Goal: Communication & Community: Share content

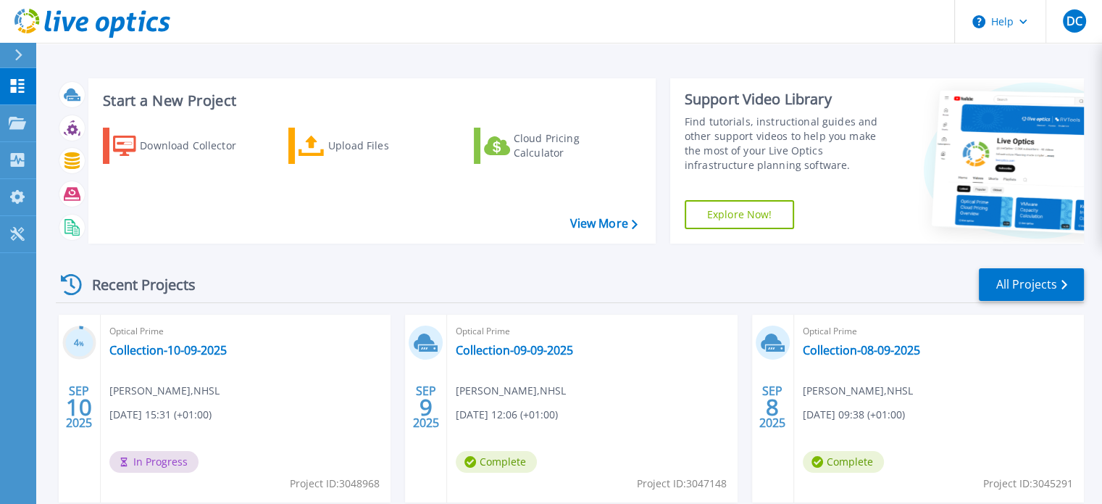
drag, startPoint x: 654, startPoint y: 217, endPoint x: 640, endPoint y: 218, distance: 13.8
click at [648, 217] on div "Download Collector Upload Files Cloud Pricing Calculator" at bounding box center [369, 176] width 557 height 120
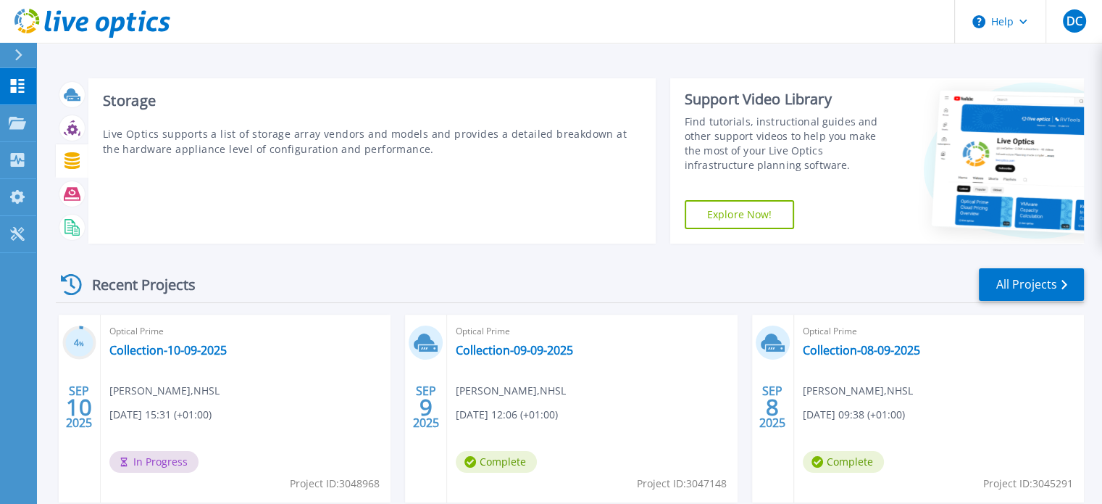
click at [77, 164] on icon at bounding box center [71, 160] width 15 height 17
click at [75, 161] on icon at bounding box center [72, 160] width 17 height 17
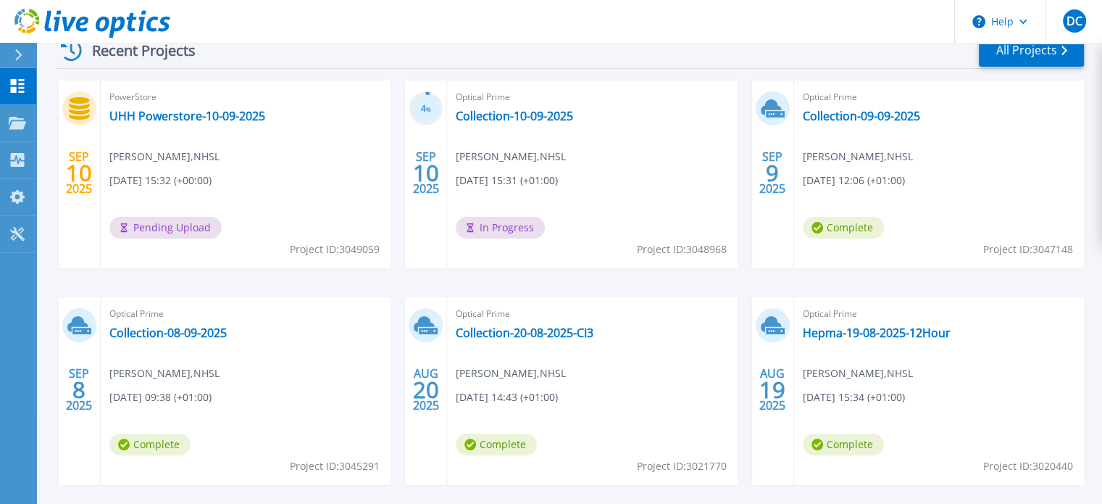
scroll to position [235, 0]
click at [217, 112] on link "UHH Powerstore-10-09-2025" at bounding box center [187, 115] width 156 height 14
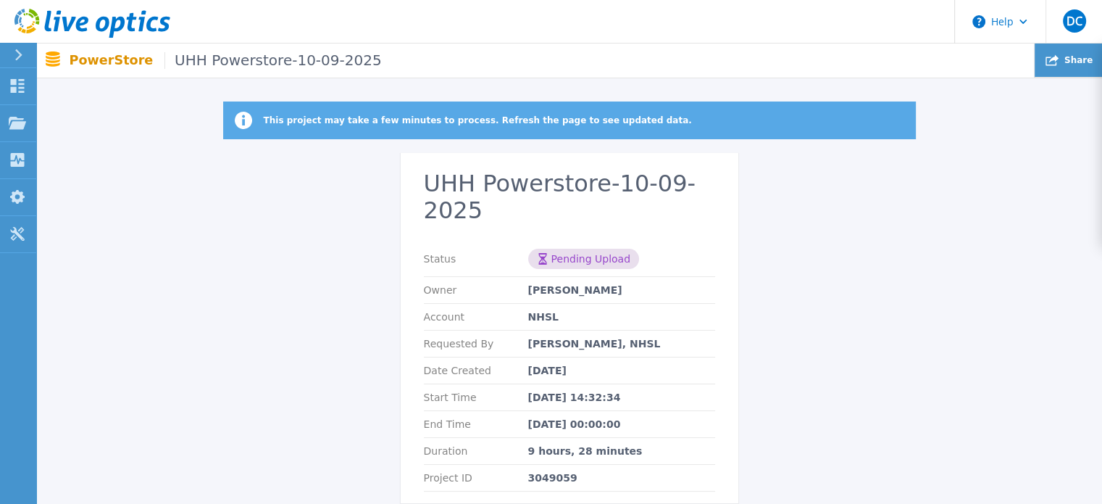
click at [1072, 67] on div "Share" at bounding box center [1068, 60] width 67 height 34
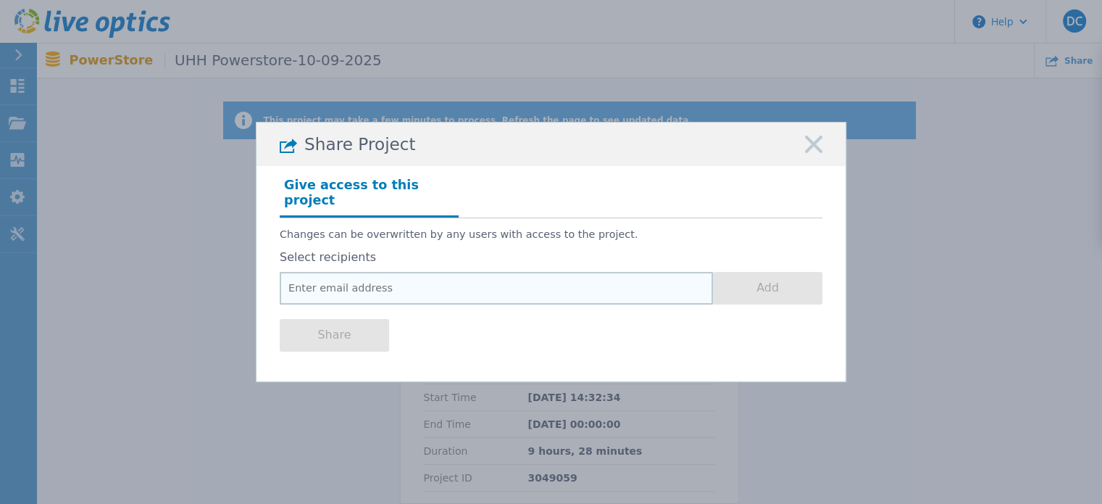
click at [428, 277] on input "email" at bounding box center [496, 288] width 433 height 33
click at [388, 283] on input "email" at bounding box center [496, 288] width 433 height 33
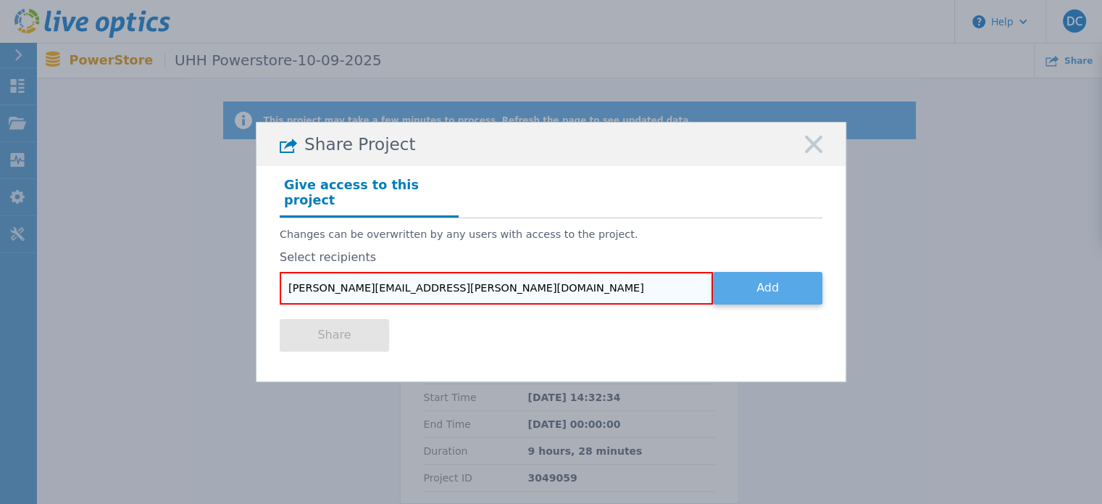
type input "richard.gracie@dell.com"
click at [740, 276] on button "Add" at bounding box center [767, 288] width 109 height 33
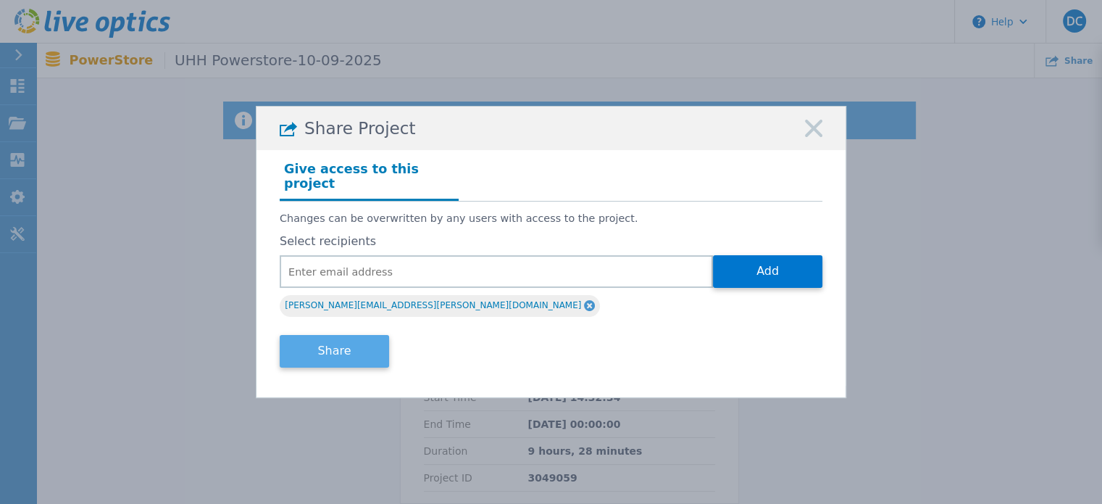
click at [338, 341] on button "Share" at bounding box center [334, 351] width 109 height 33
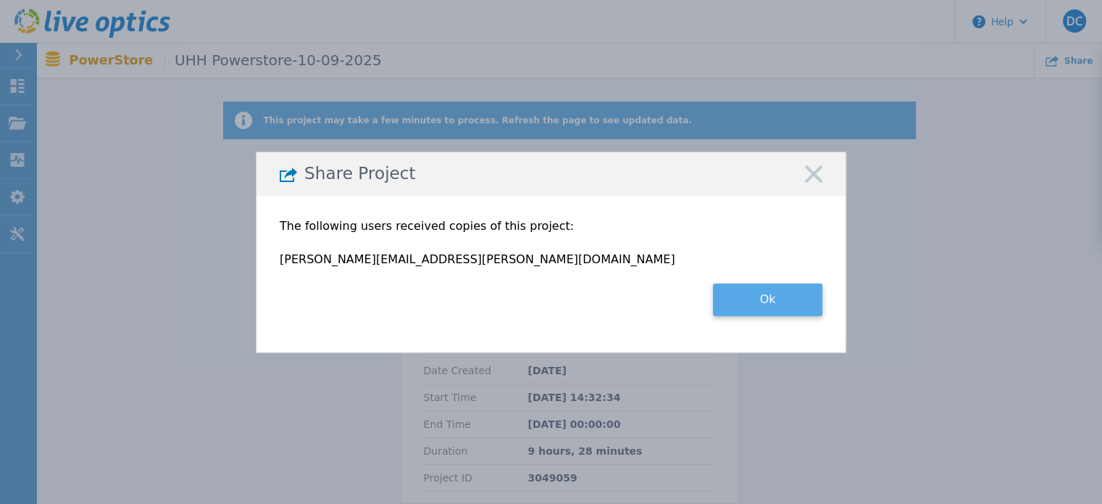
click at [772, 308] on button "Ok" at bounding box center [767, 299] width 109 height 33
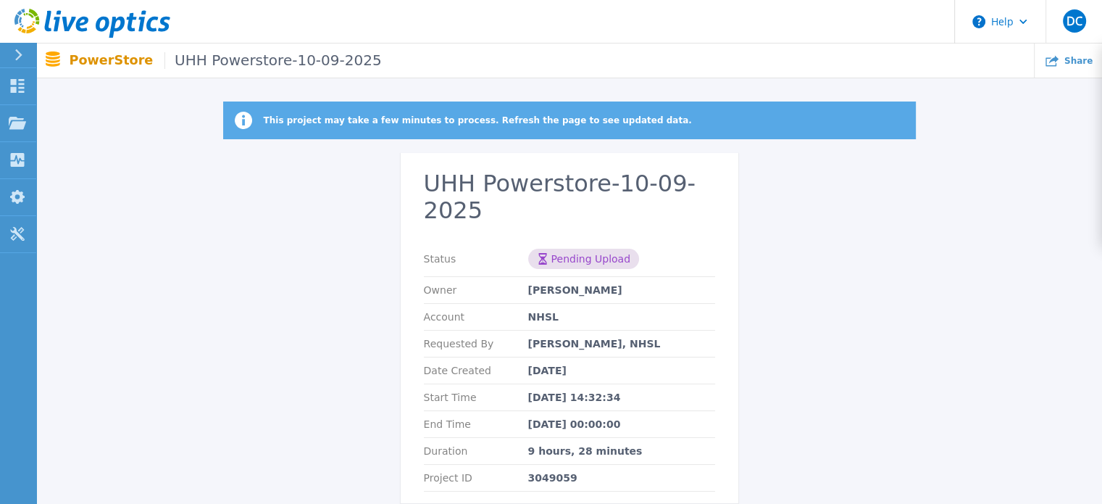
click at [770, 379] on div "This project may take a few minutes to process. Refresh the page to see updated…" at bounding box center [569, 310] width 1066 height 419
